Goal: Task Accomplishment & Management: Manage account settings

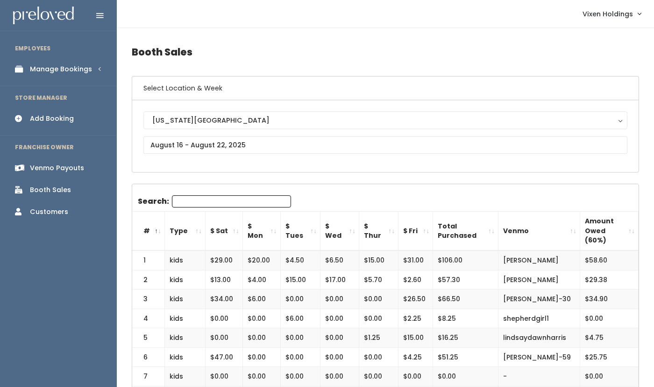
click at [58, 67] on div "Manage Bookings" at bounding box center [61, 69] width 62 height 10
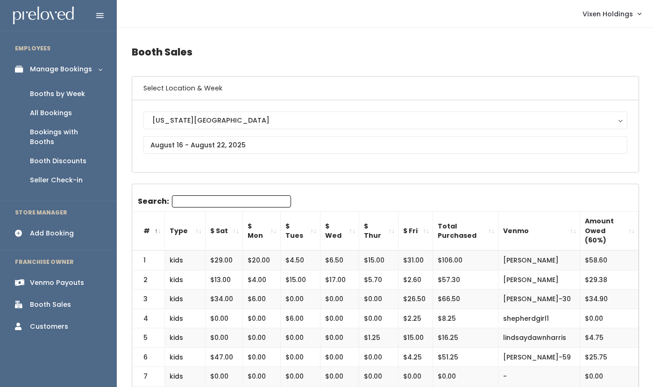
click at [67, 94] on div "Booths by Week" at bounding box center [57, 94] width 55 height 10
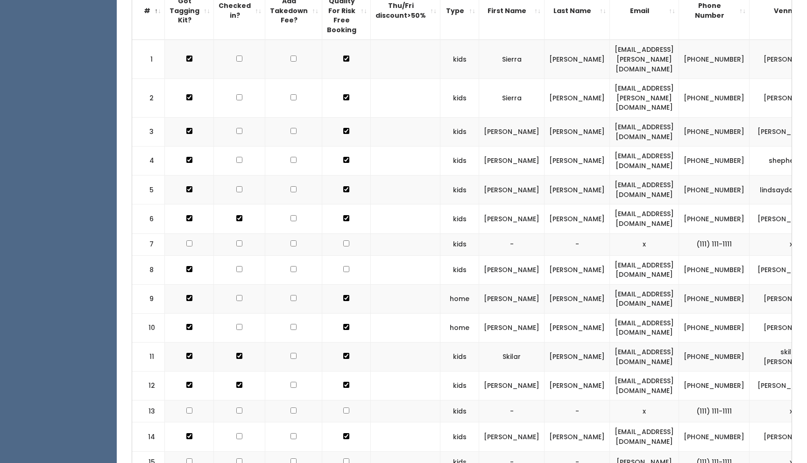
click at [259, 182] on td at bounding box center [239, 190] width 51 height 29
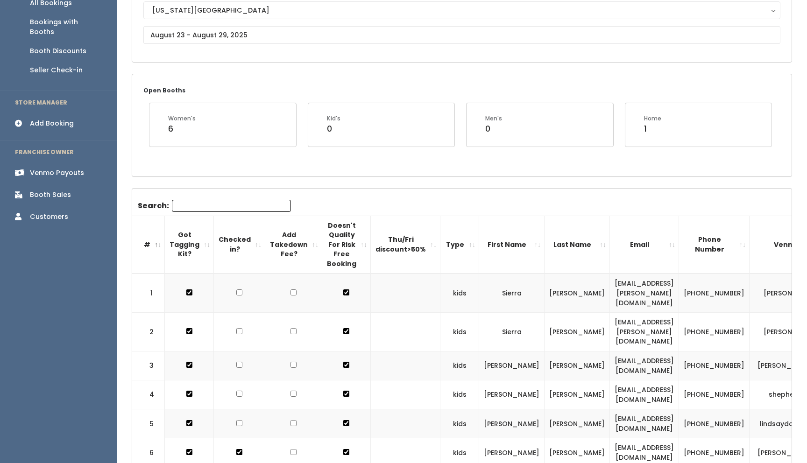
scroll to position [123, 0]
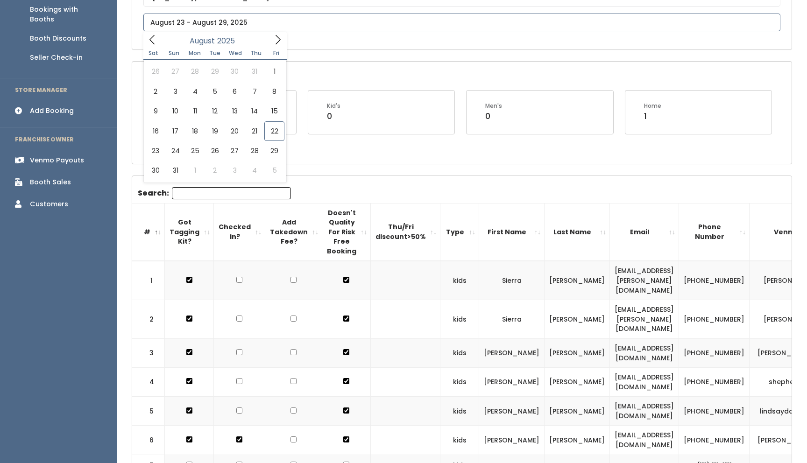
click at [183, 25] on input "text" at bounding box center [461, 23] width 637 height 18
type input "August 16 to August 22"
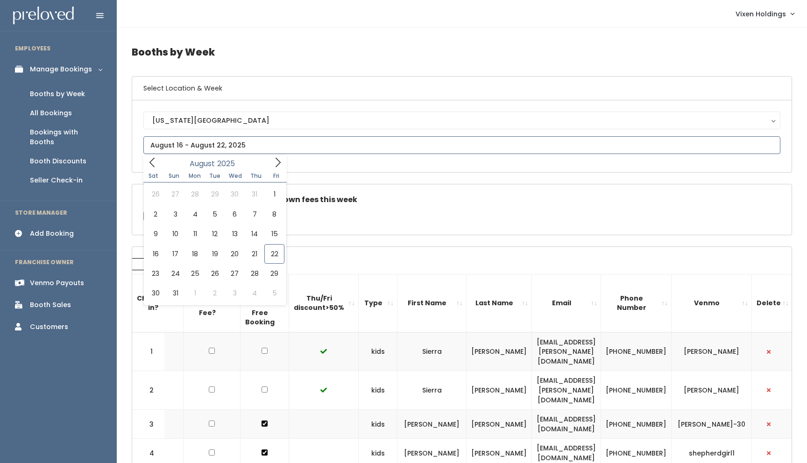
click at [233, 145] on input "text" at bounding box center [461, 145] width 637 height 18
type input "[DATE] to [DATE]"
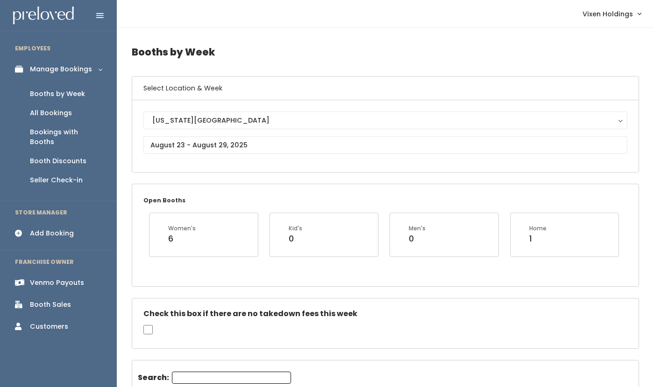
click at [50, 229] on div "Add Booking" at bounding box center [52, 234] width 44 height 10
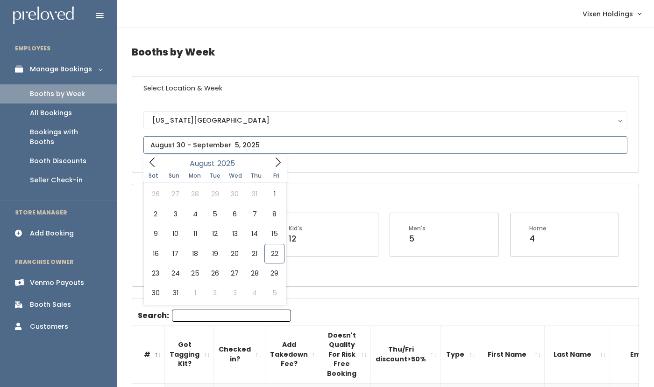
click at [198, 144] on input "text" at bounding box center [385, 145] width 484 height 18
type input "August 23 to August 29"
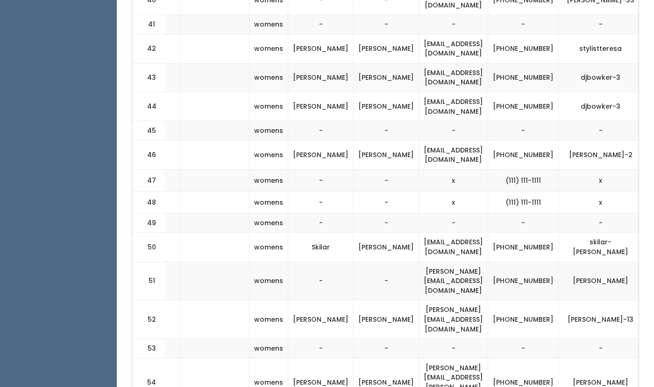
scroll to position [1596, 0]
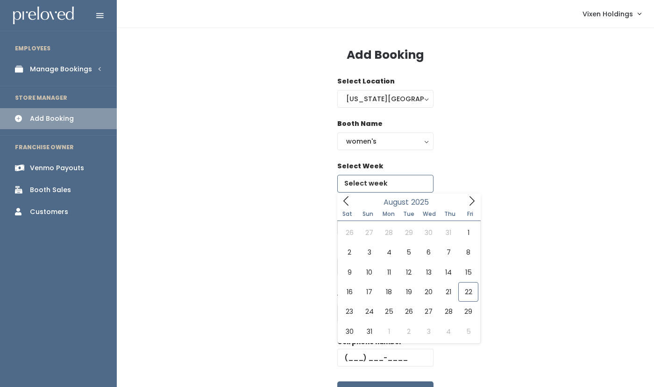
click at [375, 183] on input "text" at bounding box center [385, 184] width 96 height 18
type input "[DATE] to [DATE]"
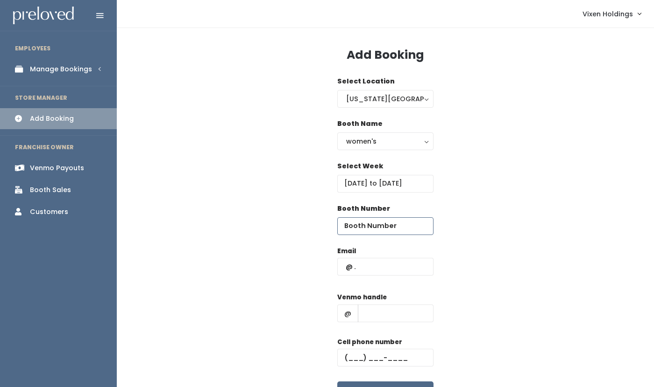
click at [372, 229] on input "number" at bounding box center [385, 227] width 96 height 18
type input "49"
click at [355, 265] on input "text" at bounding box center [385, 267] width 96 height 18
type input "x"
click at [351, 310] on span "@" at bounding box center [347, 314] width 21 height 18
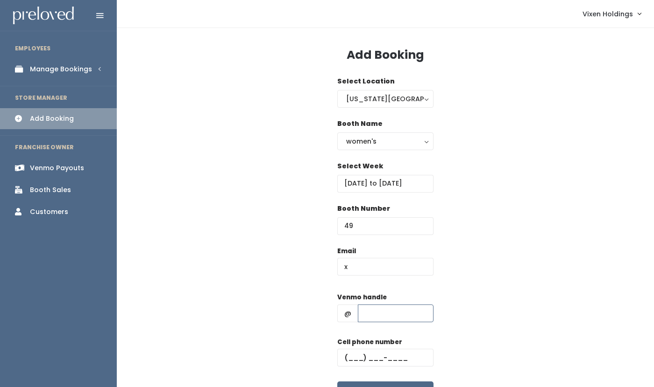
click at [365, 312] on input "text" at bounding box center [396, 314] width 76 height 18
type input "x"
click at [345, 358] on input "text" at bounding box center [385, 358] width 96 height 18
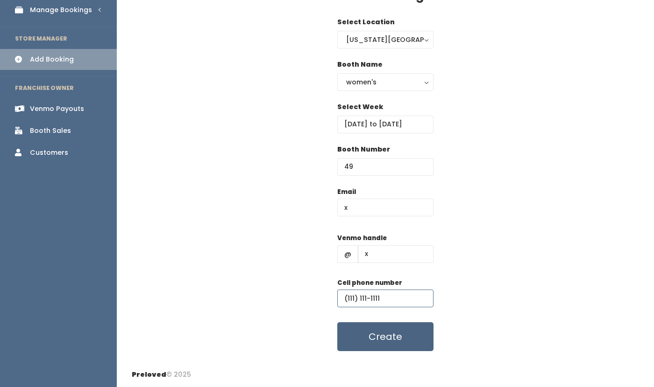
type input "(111) 111-1111"
click at [403, 337] on button "Create" at bounding box center [385, 337] width 96 height 29
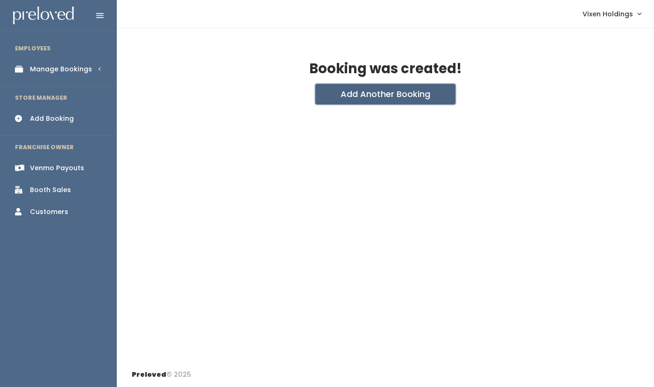
click at [403, 98] on button "Add Another Booking" at bounding box center [385, 94] width 140 height 21
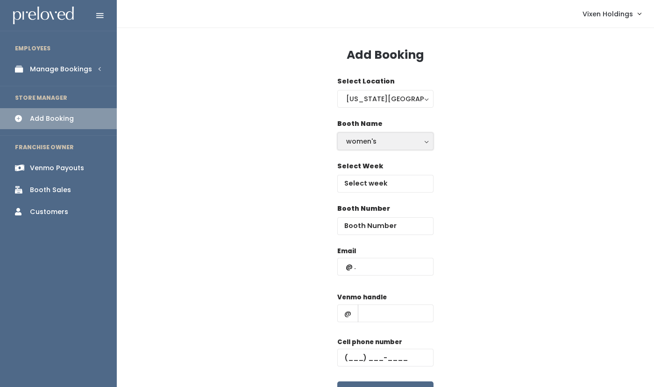
click at [377, 142] on div "women's" at bounding box center [385, 141] width 78 height 10
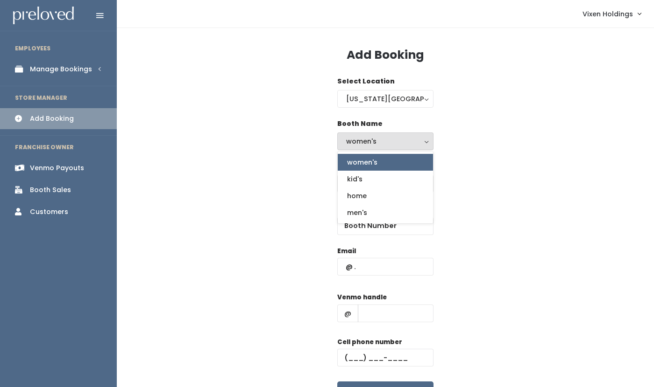
click at [367, 164] on span "women's" at bounding box center [362, 162] width 30 height 10
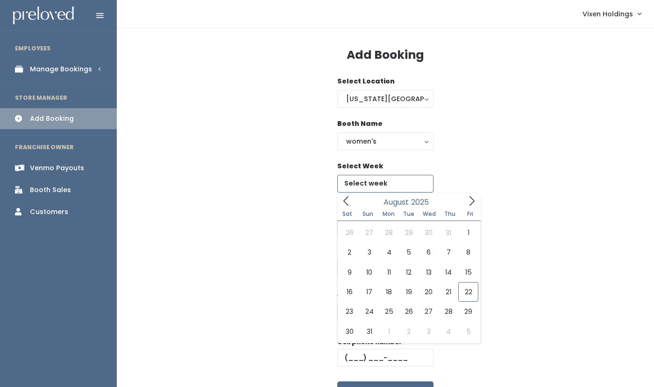
click at [372, 188] on input "text" at bounding box center [385, 184] width 96 height 18
type input "August 23 to August 29"
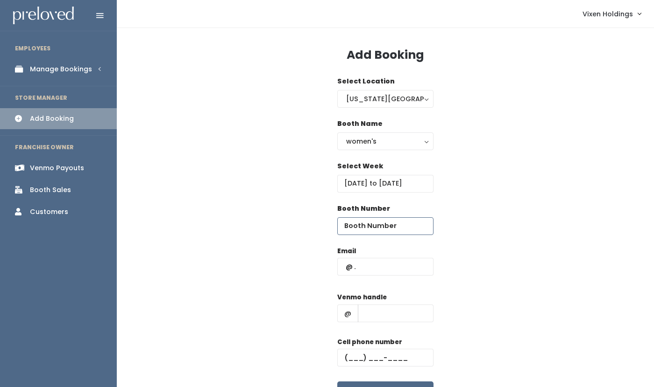
click at [385, 226] on input "number" at bounding box center [385, 227] width 96 height 18
type input "53"
click at [343, 267] on input "text" at bounding box center [385, 267] width 96 height 18
type input "x"
click at [368, 315] on input "text" at bounding box center [396, 314] width 76 height 18
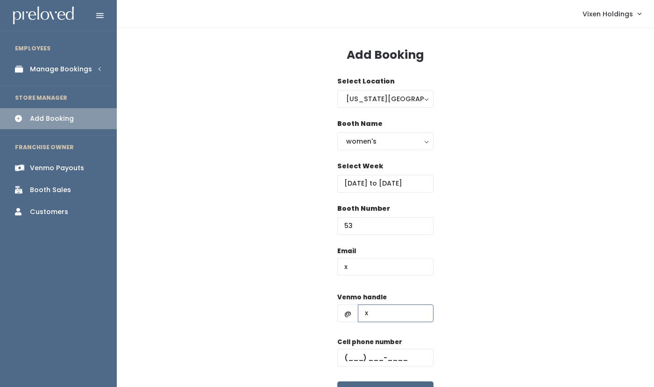
type input "x"
click at [345, 359] on input "text" at bounding box center [385, 358] width 96 height 18
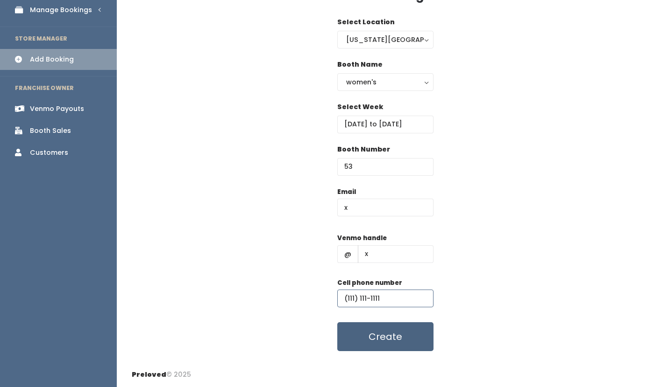
type input "(111) 111-1111"
click at [394, 339] on button "Create" at bounding box center [385, 337] width 96 height 29
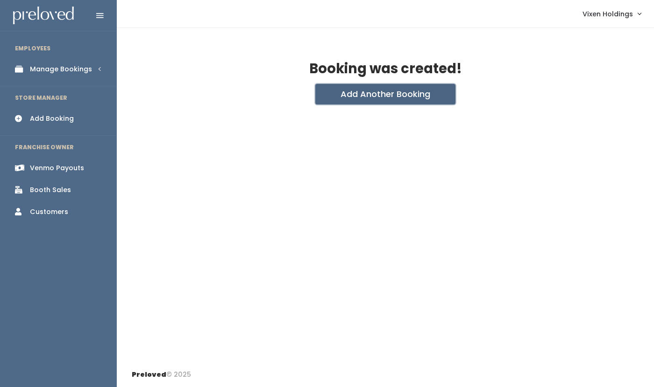
click at [399, 93] on button "Add Another Booking" at bounding box center [385, 94] width 140 height 21
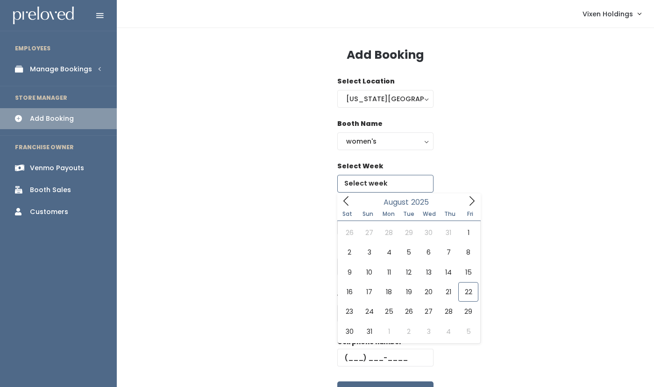
click at [371, 186] on input "text" at bounding box center [385, 184] width 96 height 18
type input "[DATE] to [DATE]"
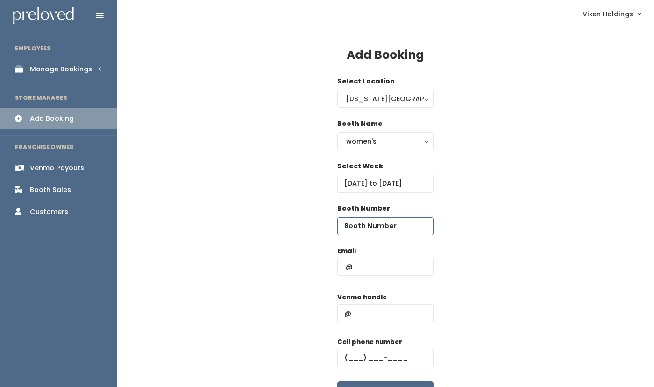
click at [388, 227] on input "number" at bounding box center [385, 227] width 96 height 18
type input "49"
click at [375, 269] on input "text" at bounding box center [385, 267] width 96 height 18
type input "x"
click at [363, 316] on input "text" at bounding box center [396, 314] width 76 height 18
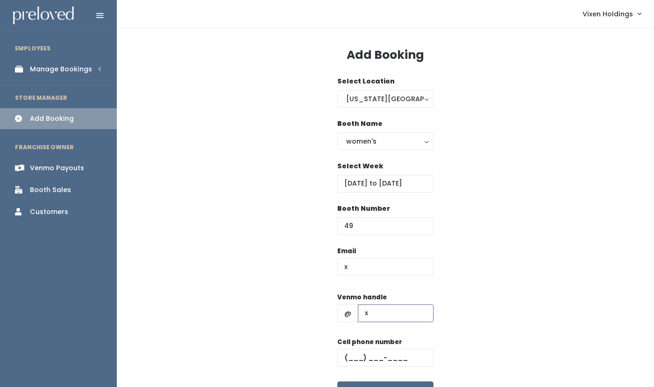
type input "x"
click at [344, 358] on input "text" at bounding box center [385, 358] width 96 height 18
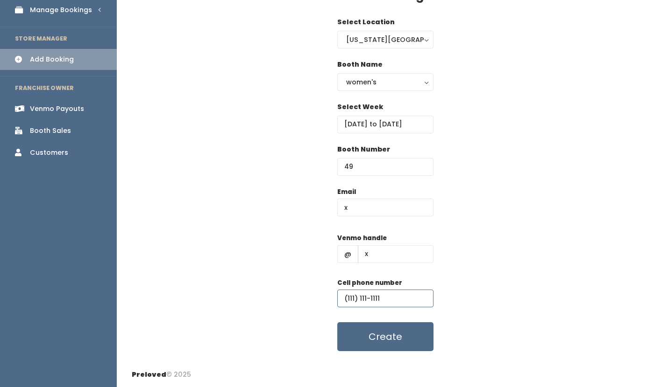
type input "(111) 111-1111"
click at [381, 337] on button "Create" at bounding box center [385, 337] width 96 height 29
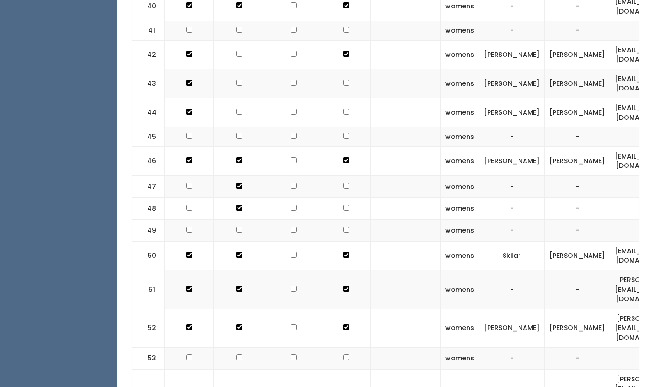
checkbox input "false"
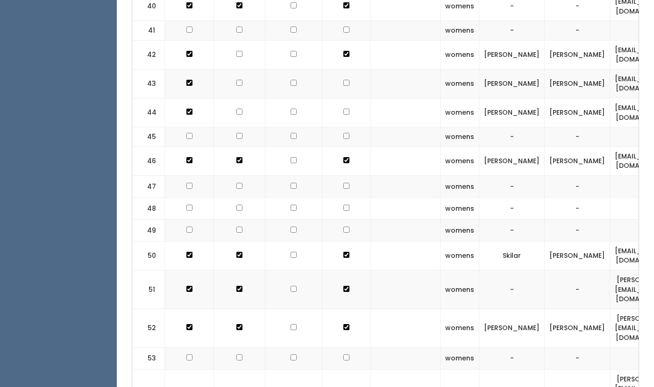
checkbox input "true"
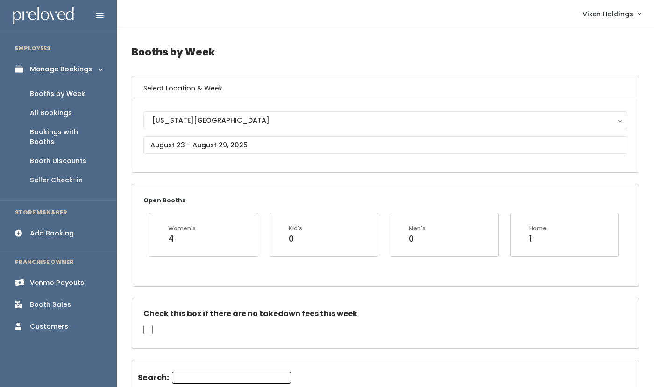
click at [65, 156] on div "Booth Discounts" at bounding box center [58, 161] width 56 height 10
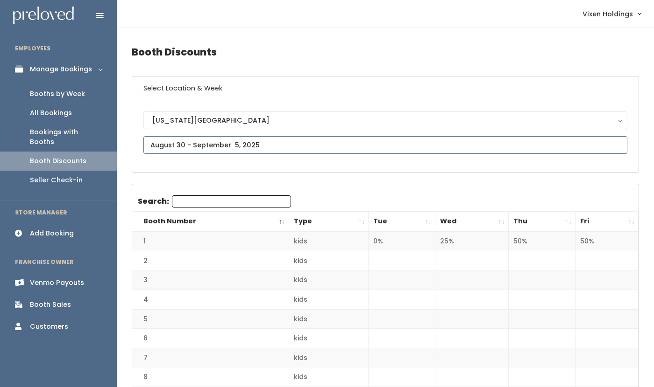
click at [205, 148] on input "text" at bounding box center [385, 145] width 484 height 18
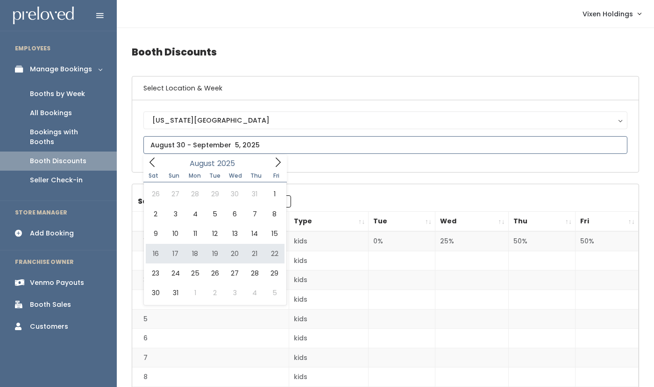
type input "[DATE] to [DATE]"
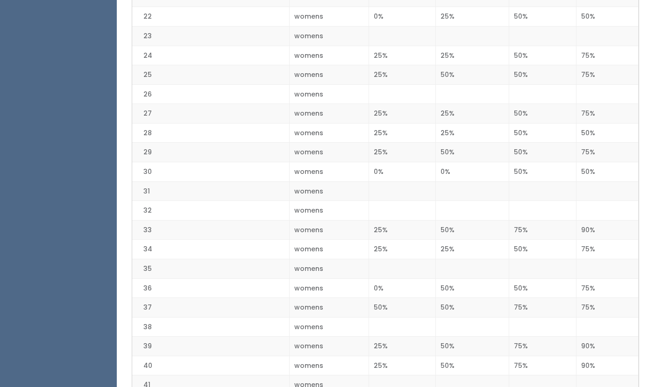
scroll to position [632, 0]
